Goal: Find specific page/section: Find specific page/section

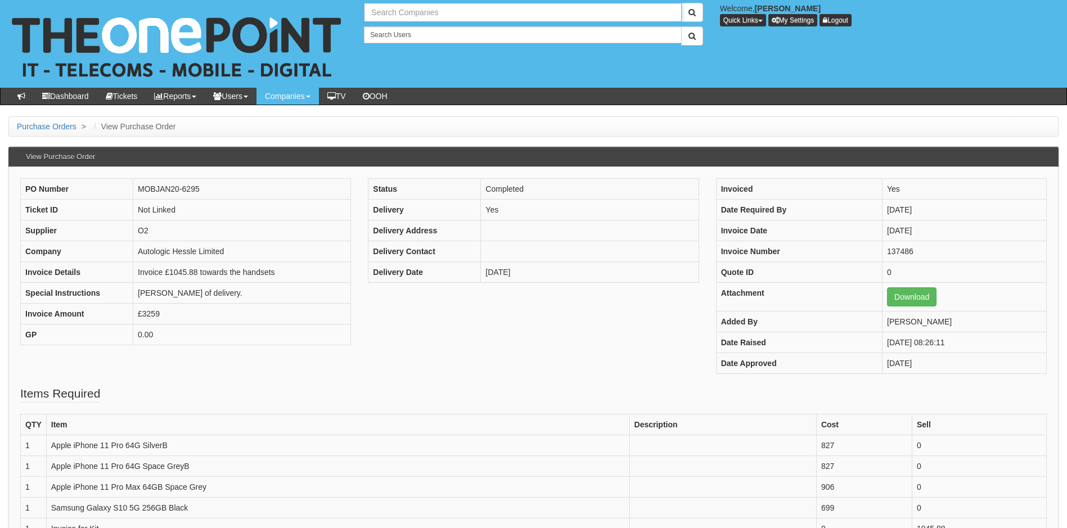
click at [414, 15] on input "text" at bounding box center [522, 12] width 317 height 19
click at [406, 31] on link "[PERSON_NAME] (Leven) Limited" at bounding box center [522, 31] width 315 height 16
type input "[PERSON_NAME] (Leven) Limited"
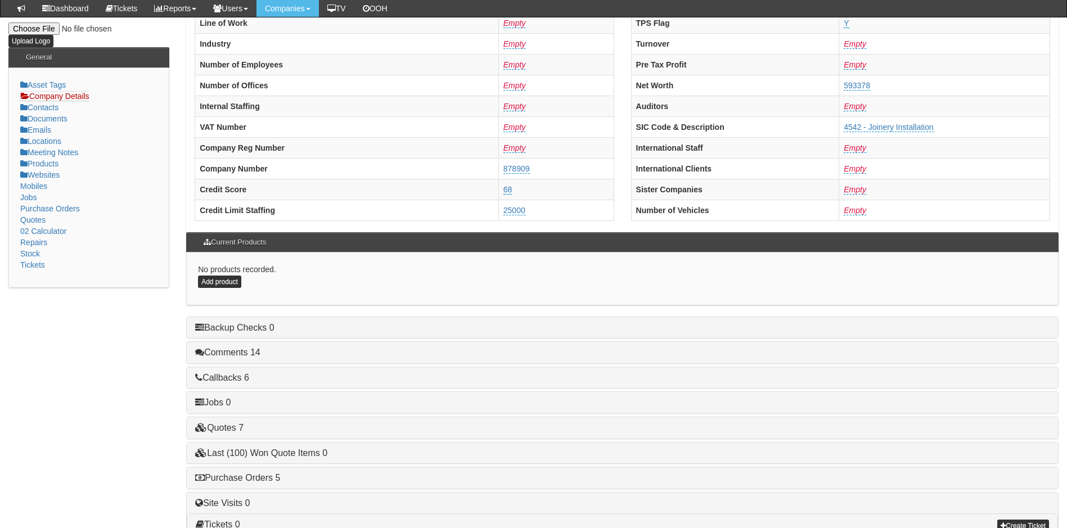
scroll to position [214, 0]
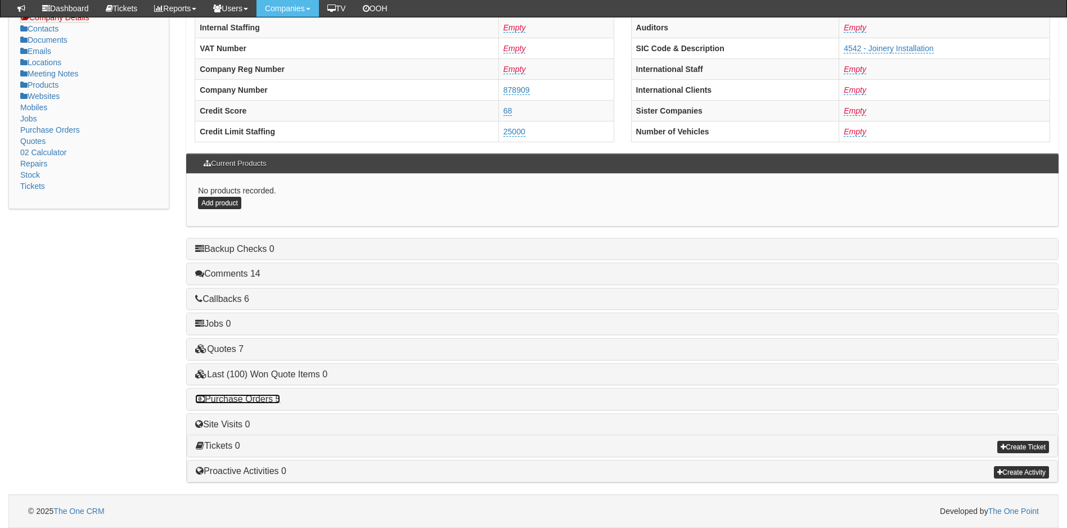
click at [252, 403] on link "Purchase Orders 5" at bounding box center [237, 399] width 85 height 10
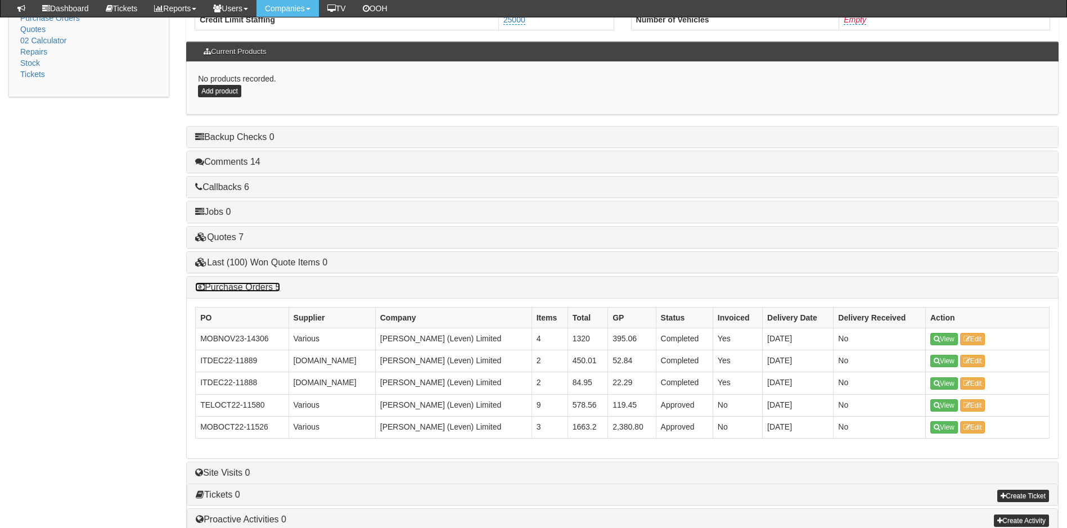
scroll to position [374, 0]
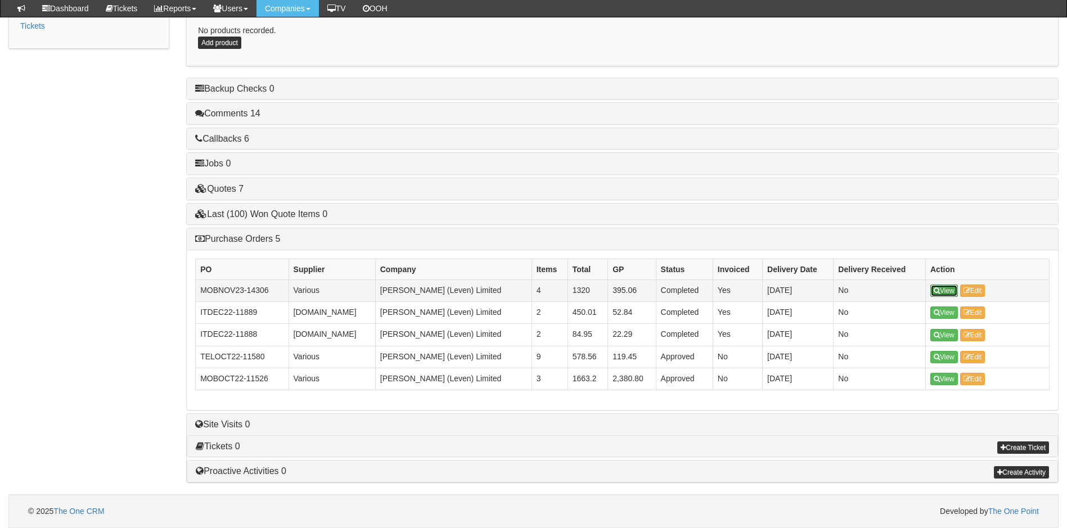
click at [941, 288] on link "View" at bounding box center [945, 291] width 28 height 12
